Goal: Check status: Check status

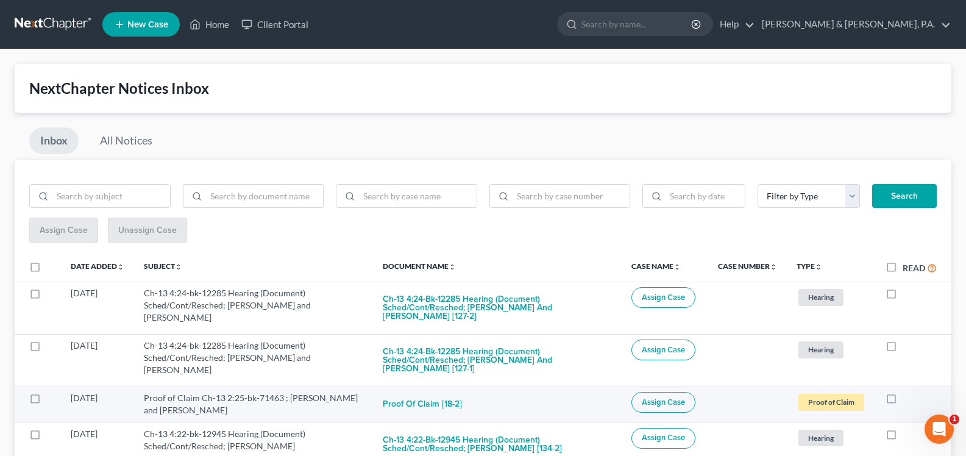
click at [902, 401] on label at bounding box center [902, 401] width 0 height 0
click at [907, 400] on input "checkbox" at bounding box center [911, 396] width 8 height 8
checkbox input "true"
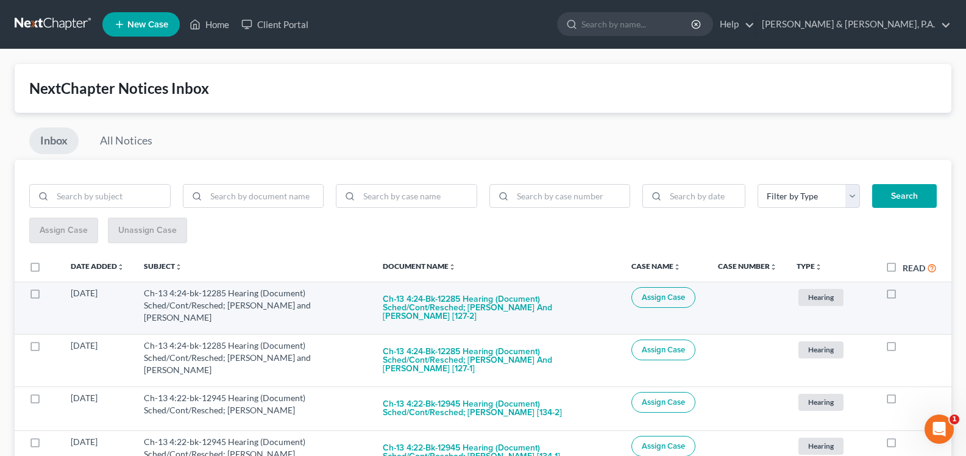
click at [902, 296] on label at bounding box center [902, 296] width 0 height 0
click at [907, 295] on input "checkbox" at bounding box center [911, 291] width 8 height 8
checkbox input "true"
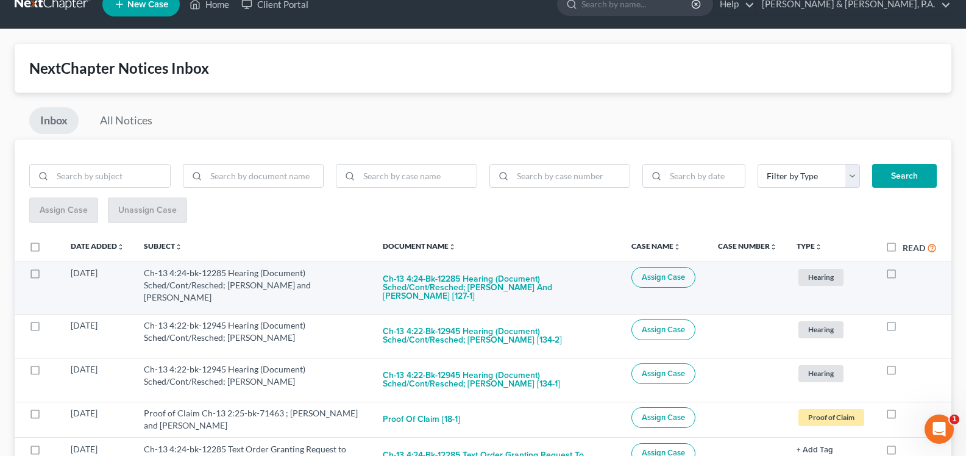
scroll to position [43, 0]
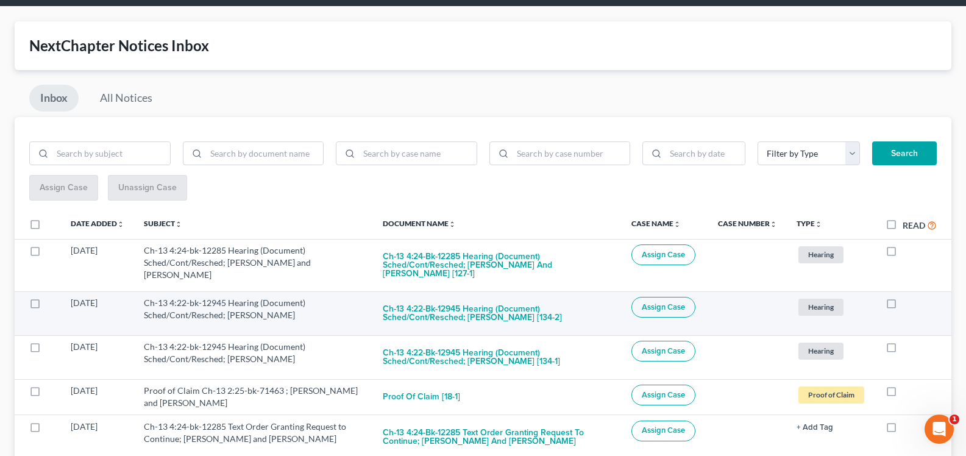
click at [902, 306] on label at bounding box center [902, 306] width 0 height 0
click at [907, 305] on input "checkbox" at bounding box center [911, 301] width 8 height 8
checkbox input "true"
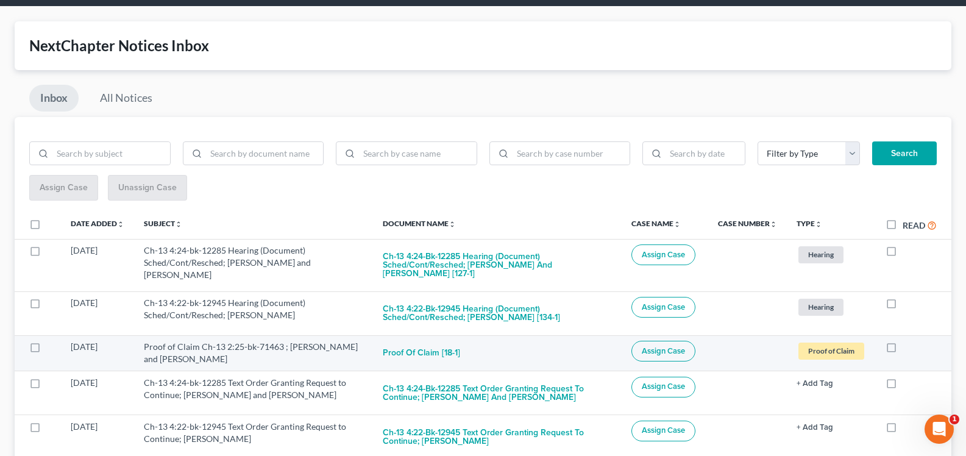
click at [902, 350] on label at bounding box center [902, 350] width 0 height 0
click at [907, 347] on input "checkbox" at bounding box center [911, 345] width 8 height 8
checkbox input "true"
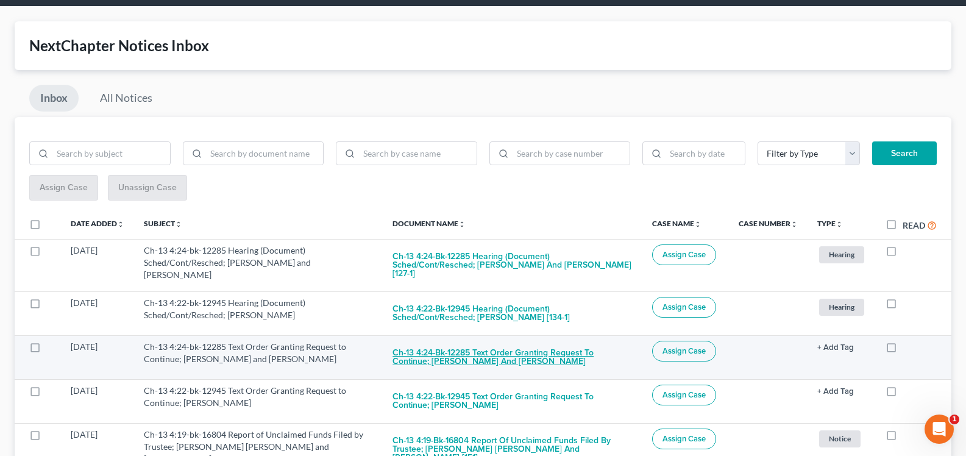
click at [469, 363] on button "Ch-13 4:24-bk-12285 Text Order Granting Request to Continue; Alisha Wortman and…" at bounding box center [512, 357] width 240 height 33
checkbox input "true"
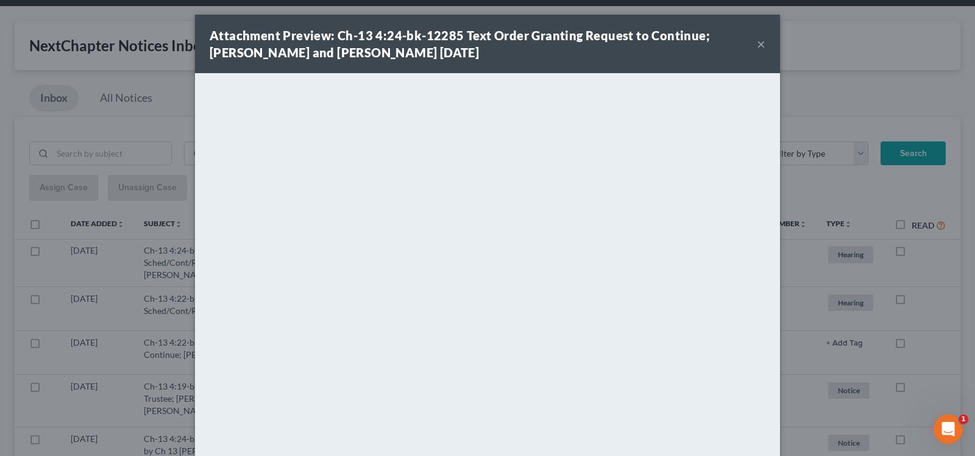
click at [760, 47] on button "×" at bounding box center [761, 44] width 9 height 15
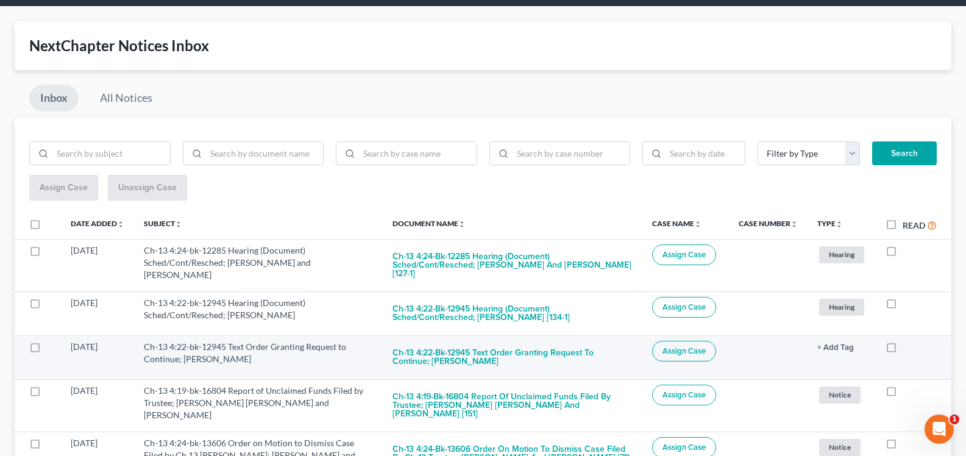
click at [902, 350] on label at bounding box center [902, 350] width 0 height 0
click at [907, 349] on input "checkbox" at bounding box center [911, 345] width 8 height 8
checkbox input "true"
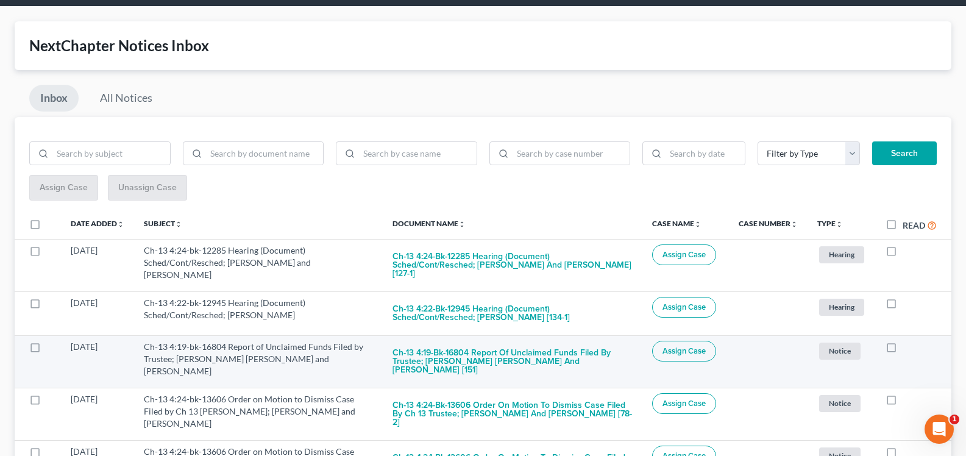
click at [902, 350] on label at bounding box center [902, 350] width 0 height 0
click at [907, 349] on input "checkbox" at bounding box center [911, 345] width 8 height 8
checkbox input "true"
click at [902, 350] on label at bounding box center [902, 350] width 0 height 0
click at [907, 349] on input "checkbox" at bounding box center [911, 345] width 8 height 8
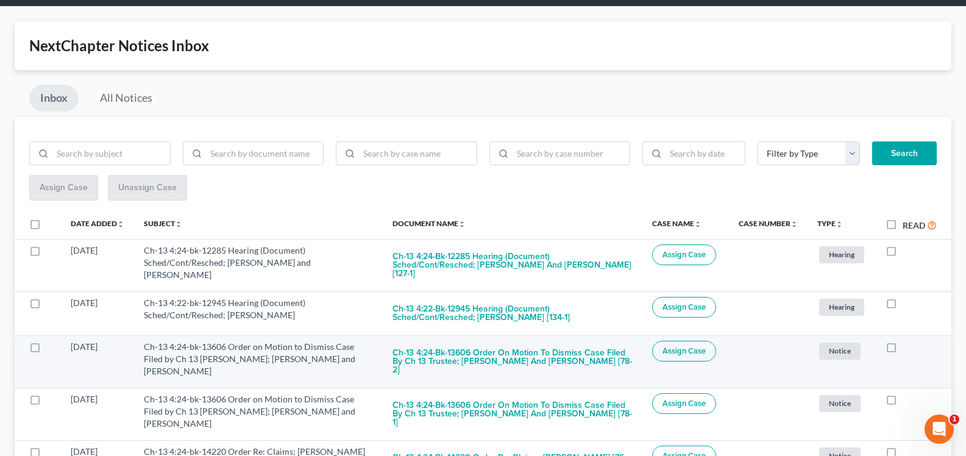
checkbox input "true"
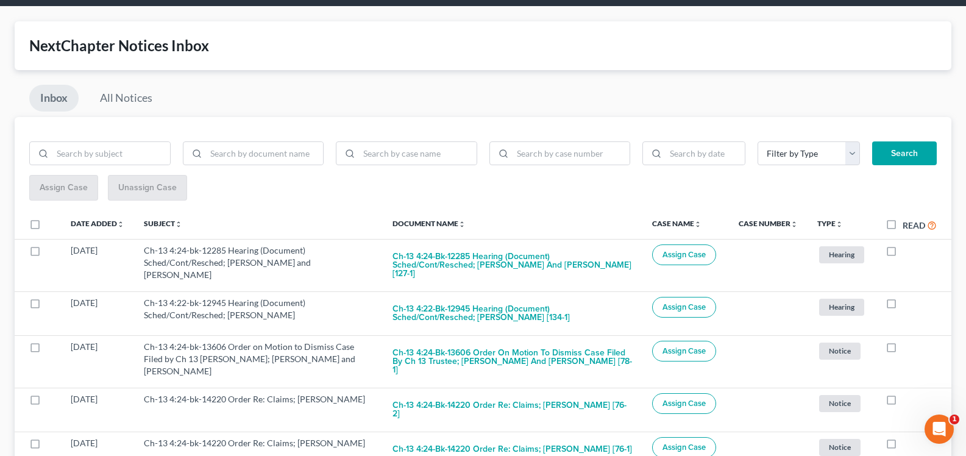
click at [902, 350] on label at bounding box center [902, 350] width 0 height 0
click at [907, 349] on input "checkbox" at bounding box center [911, 345] width 8 height 8
checkbox input "true"
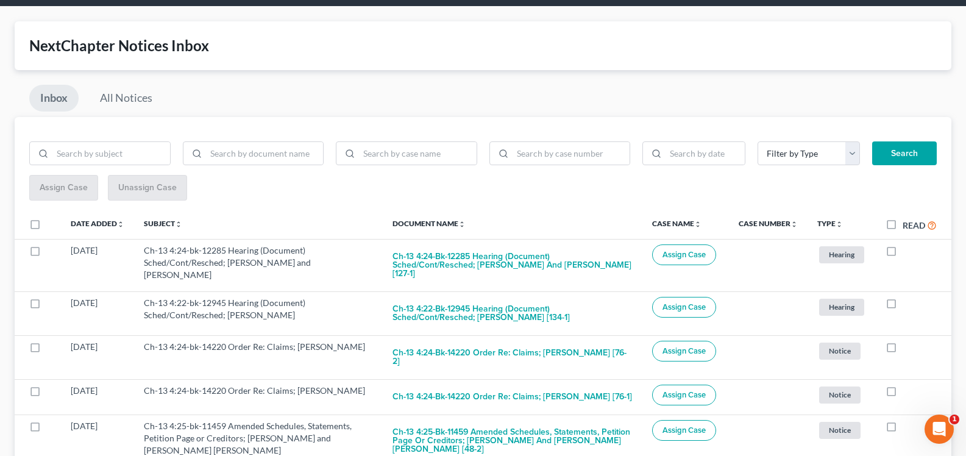
click at [902, 350] on label at bounding box center [902, 350] width 0 height 0
click at [907, 349] on input "checkbox" at bounding box center [911, 345] width 8 height 8
checkbox input "true"
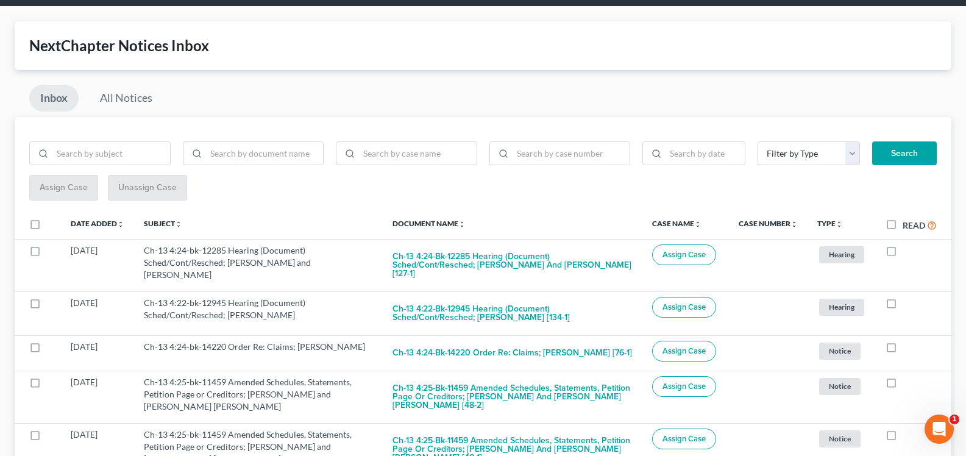
click at [902, 350] on label at bounding box center [902, 350] width 0 height 0
click at [907, 349] on input "checkbox" at bounding box center [911, 345] width 8 height 8
checkbox input "true"
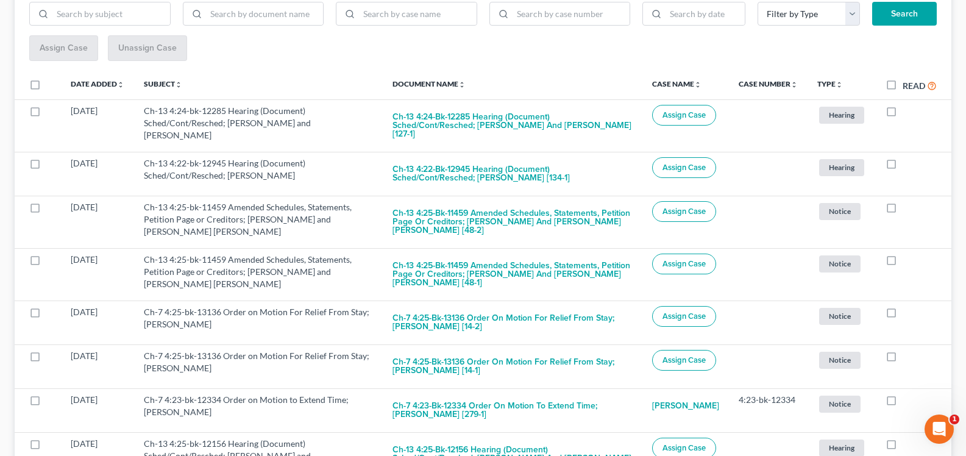
scroll to position [216, 0]
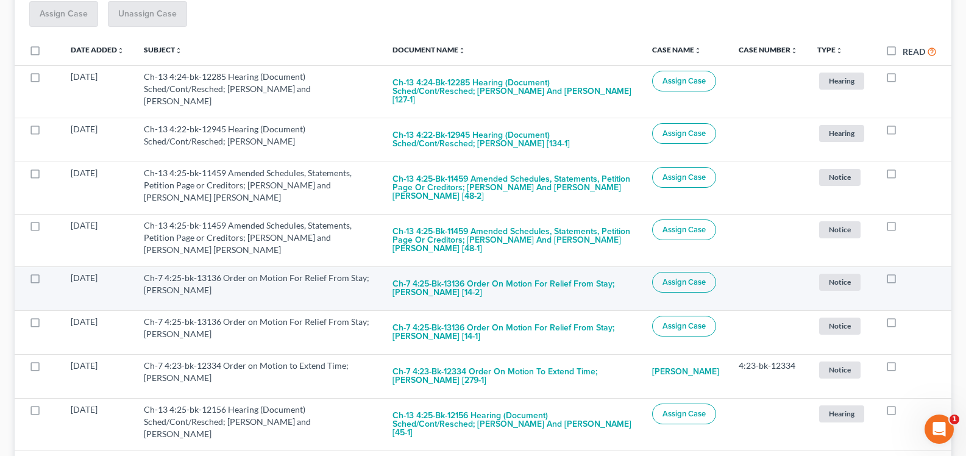
click at [902, 281] on label at bounding box center [902, 281] width 0 height 0
click at [907, 278] on input "checkbox" at bounding box center [911, 276] width 8 height 8
checkbox input "true"
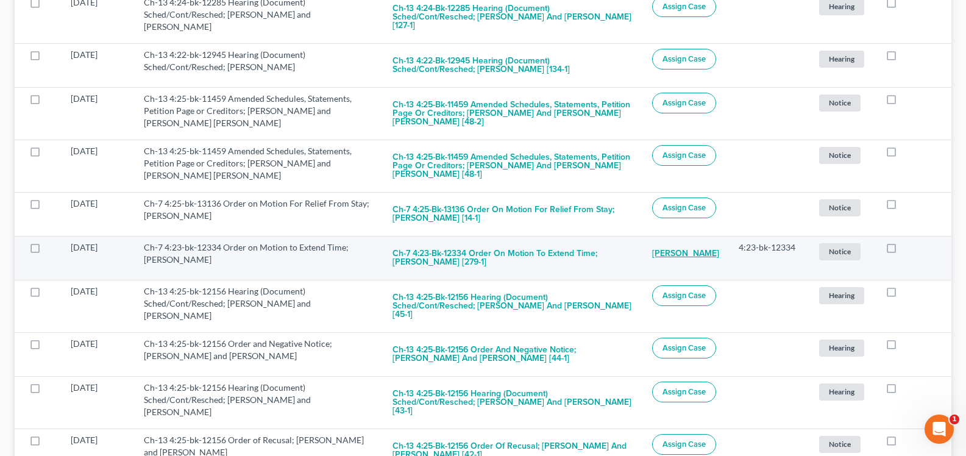
scroll to position [304, 0]
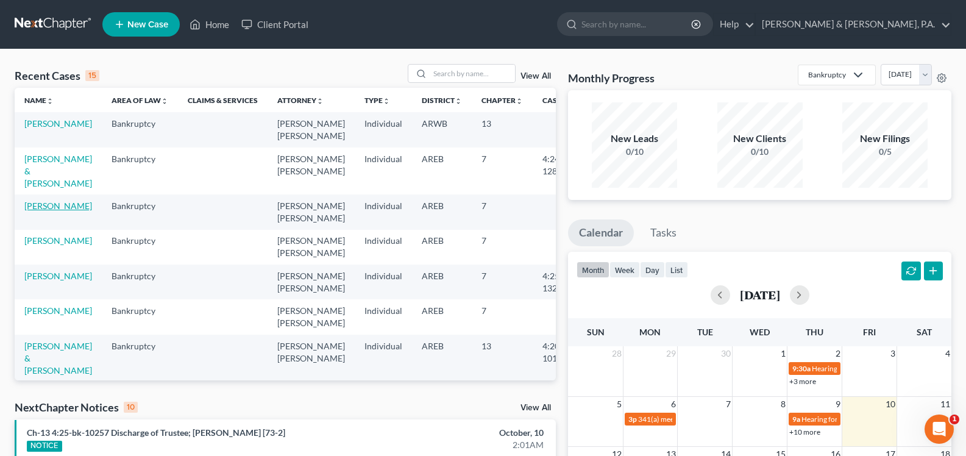
click at [41, 211] on link "[PERSON_NAME]" at bounding box center [58, 205] width 68 height 10
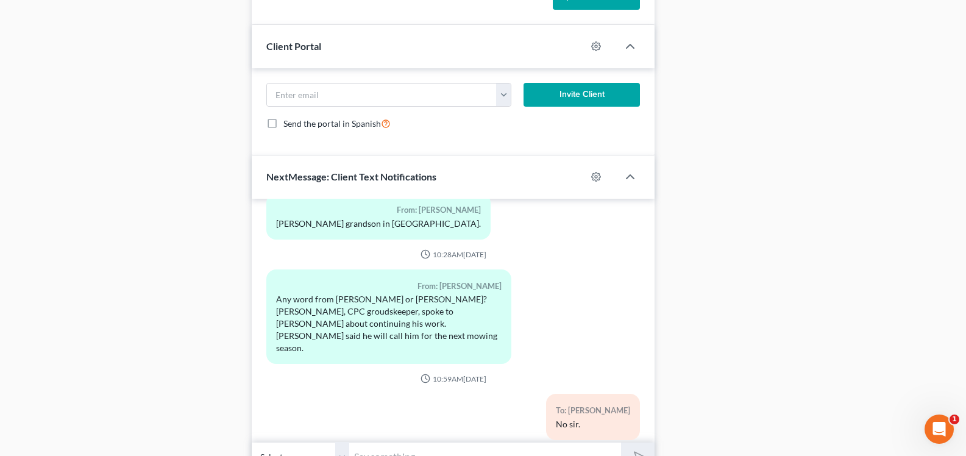
scroll to position [851, 0]
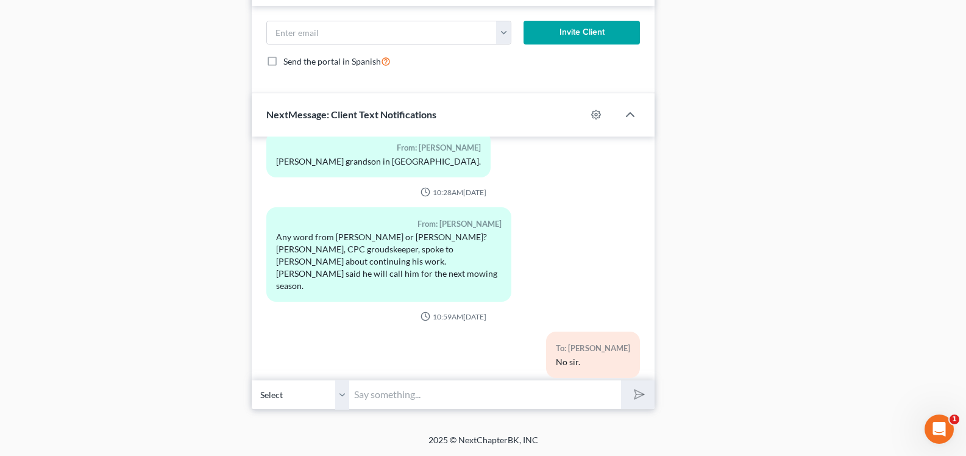
click at [340, 397] on select "Select [PHONE_NUMBER] - [PERSON_NAME] [PHONE_NUMBER] - [PERSON_NAME]" at bounding box center [300, 395] width 97 height 30
click at [336, 392] on select "Select [PHONE_NUMBER] - [PERSON_NAME] [PHONE_NUMBER] - [PERSON_NAME]" at bounding box center [300, 395] width 97 height 30
